Goal: Task Accomplishment & Management: Use online tool/utility

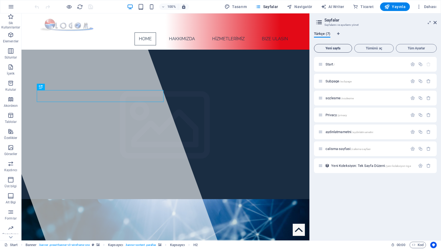
click at [335, 49] on span "Yeni sayfa" at bounding box center [332, 48] width 33 height 3
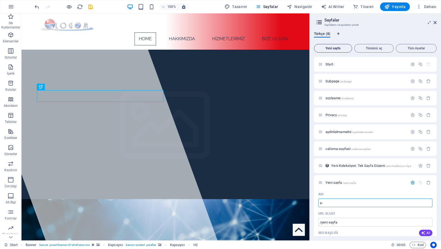
type input "e-t"
type input "/e"
type input "e-y"
type input "/e-t"
type input "e-yonetim"
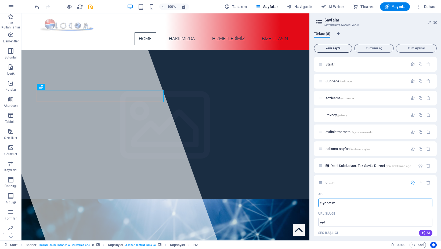
type input "/e-yonetim"
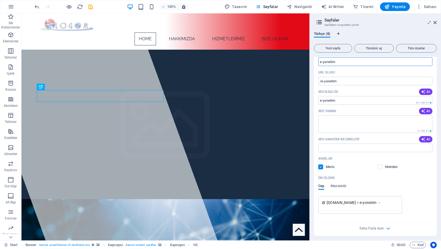
scroll to position [143, 0]
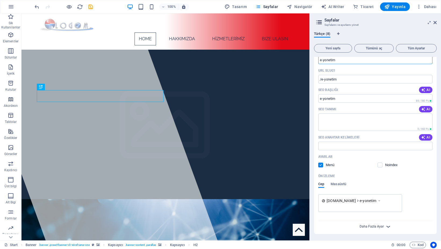
type input "e-yonetim"
click at [373, 226] on span "Daha Fazla Ayar" at bounding box center [371, 227] width 24 height 4
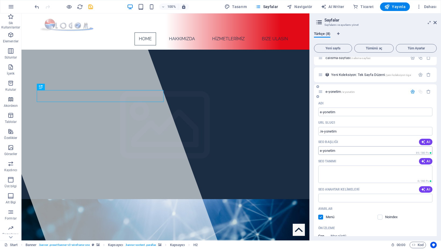
scroll to position [0, 0]
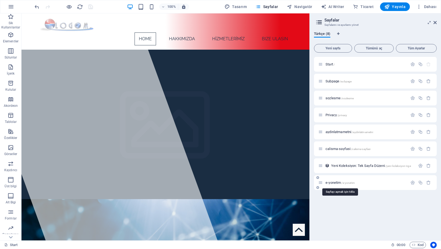
click at [336, 182] on span "e-yonetim /e-yonetim" at bounding box center [339, 183] width 29 height 4
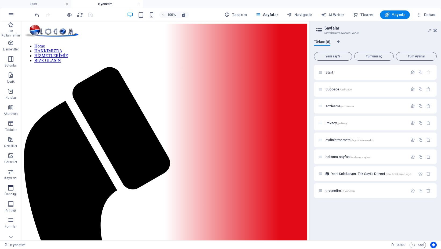
scroll to position [39, 0]
click at [12, 183] on icon "button" at bounding box center [11, 181] width 6 height 6
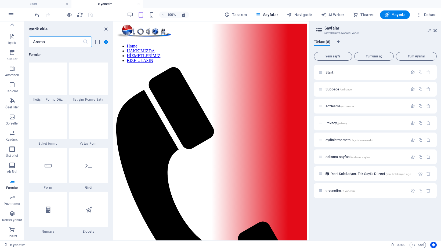
scroll to position [3944, 0]
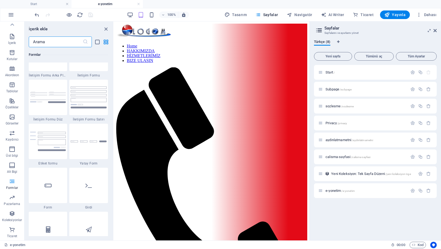
click at [59, 43] on input "text" at bounding box center [56, 41] width 54 height 11
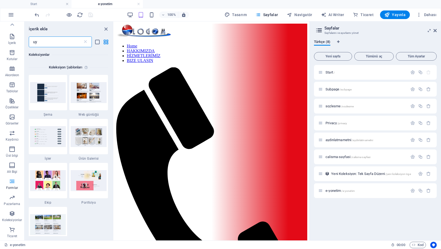
scroll to position [0, 0]
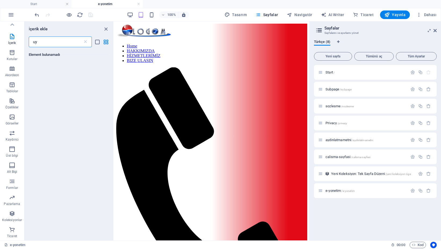
type input "u"
type input "ü"
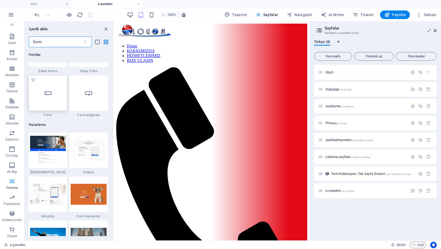
scroll to position [295, 0]
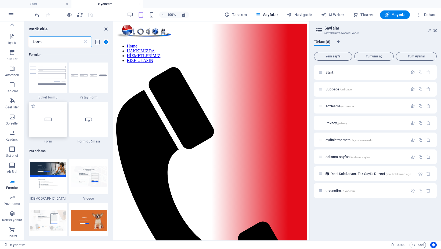
type input "form"
click at [50, 124] on div at bounding box center [48, 119] width 39 height 35
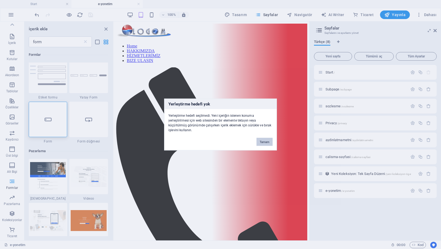
drag, startPoint x: 263, startPoint y: 142, endPoint x: 149, endPoint y: 120, distance: 115.8
click at [263, 142] on button "Tamam" at bounding box center [264, 142] width 16 height 8
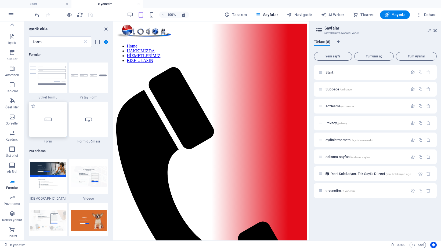
click at [48, 123] on icon at bounding box center [48, 119] width 7 height 7
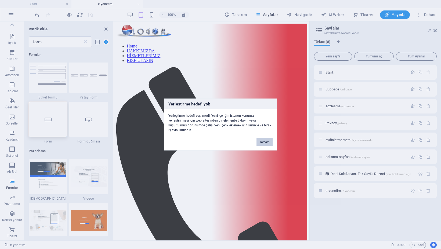
click at [261, 140] on button "Tamam" at bounding box center [264, 142] width 16 height 8
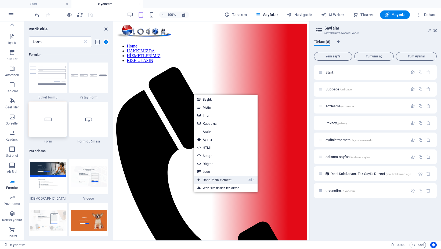
click at [216, 179] on link "Ctrl ⏎ Daha fazla element..." at bounding box center [215, 180] width 43 height 8
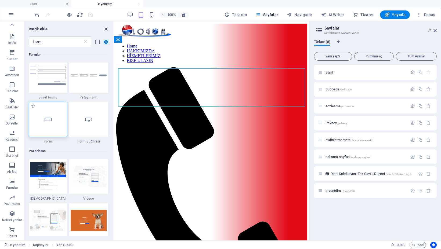
click at [47, 125] on div at bounding box center [48, 119] width 39 height 35
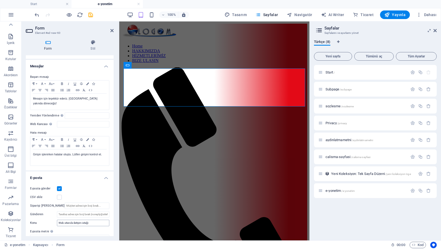
scroll to position [0, 0]
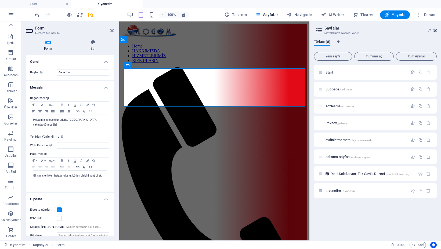
click at [435, 31] on icon at bounding box center [434, 30] width 3 height 4
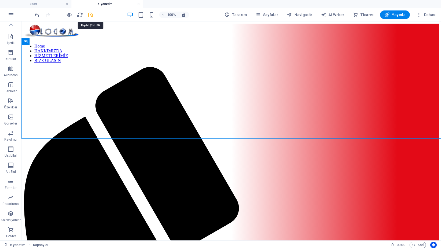
click at [89, 14] on icon "save" at bounding box center [90, 15] width 6 height 6
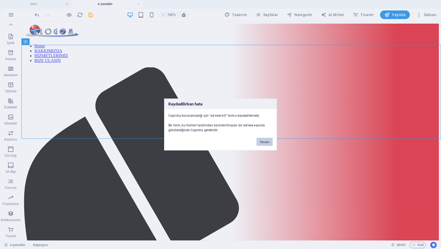
click at [264, 141] on button "Tamam" at bounding box center [264, 142] width 16 height 8
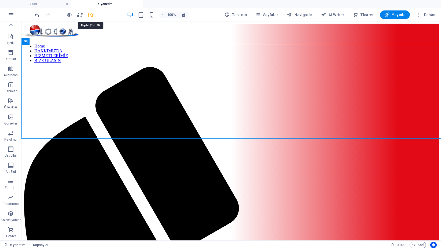
click at [90, 15] on icon "save" at bounding box center [90, 15] width 6 height 6
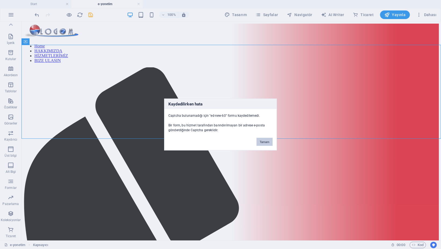
click at [264, 141] on button "Tamam" at bounding box center [264, 142] width 16 height 8
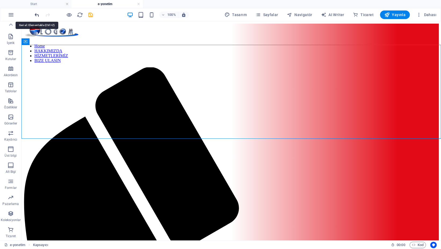
click at [37, 16] on icon "undo" at bounding box center [37, 15] width 6 height 6
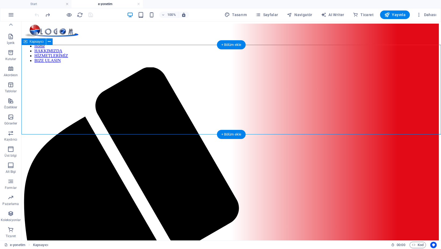
click at [138, 4] on link at bounding box center [138, 4] width 3 height 5
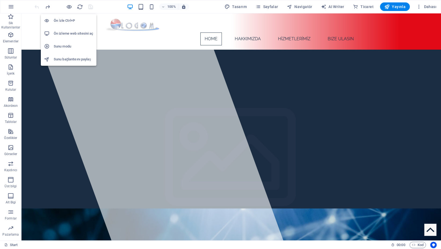
click at [71, 34] on h6 "Ön izleme web sitesini aç" at bounding box center [73, 33] width 39 height 6
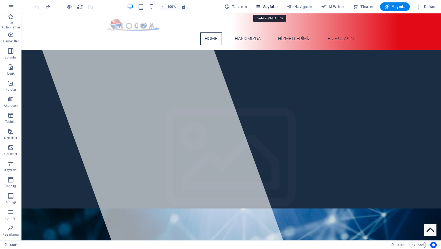
click at [272, 6] on span "Sayfalar" at bounding box center [266, 6] width 23 height 5
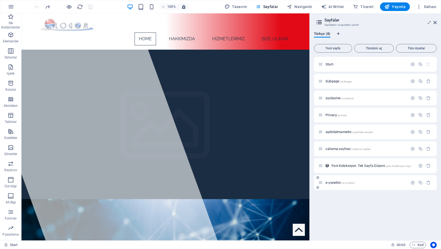
click at [335, 184] on div "e-yonetim /e-yonetim" at bounding box center [362, 183] width 89 height 6
click at [335, 184] on span "e-yonetim /e-yonetim" at bounding box center [339, 183] width 29 height 4
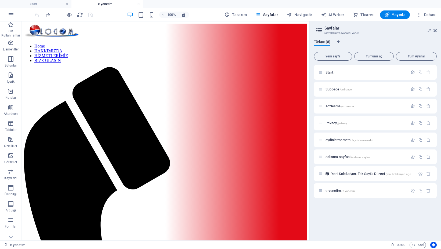
click at [437, 31] on aside "Sayfalar Sayfalarını ve ayarlarını yönet Türkçe (8) Yeni sayfa Tümünü aç Tüm Ay…" at bounding box center [374, 130] width 131 height 219
click at [167, 134] on div "+ Bölüm ekle" at bounding box center [165, 134] width 29 height 9
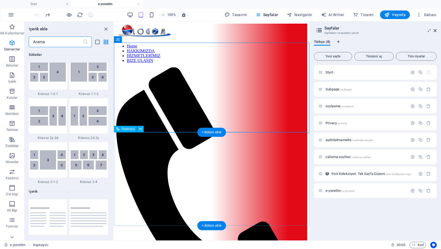
scroll to position [939, 0]
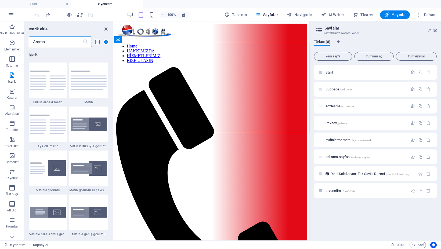
click at [50, 45] on input "text" at bounding box center [56, 41] width 54 height 11
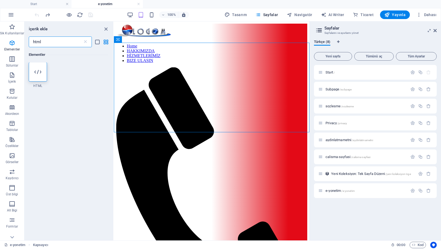
scroll to position [0, 0]
type input "html"
click at [40, 71] on icon at bounding box center [37, 72] width 7 height 7
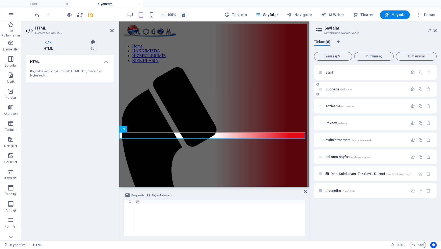
type textarea "E"
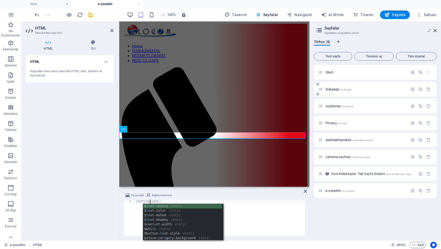
scroll to position [0, 1]
type textarea "ERAY TEST"
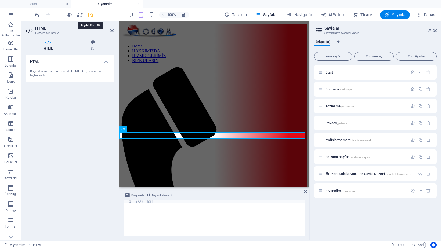
click at [90, 14] on icon "save" at bounding box center [90, 15] width 6 height 6
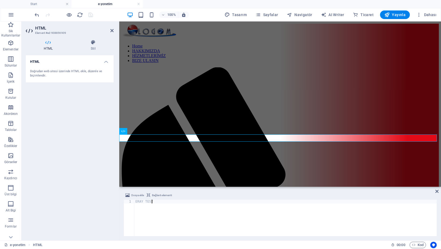
click at [160, 201] on div "ERAY TEST" at bounding box center [285, 222] width 302 height 44
click at [87, 169] on div "HTML Doğrudan web sitesi üzerinde HTML ekle, düzenle ve biçimlendir." at bounding box center [70, 145] width 88 height 181
click at [47, 172] on div "HTML Doğrudan web sitesi üzerinde HTML ekle, düzenle ve biçimlendir." at bounding box center [70, 145] width 88 height 181
